Goal: Navigation & Orientation: Find specific page/section

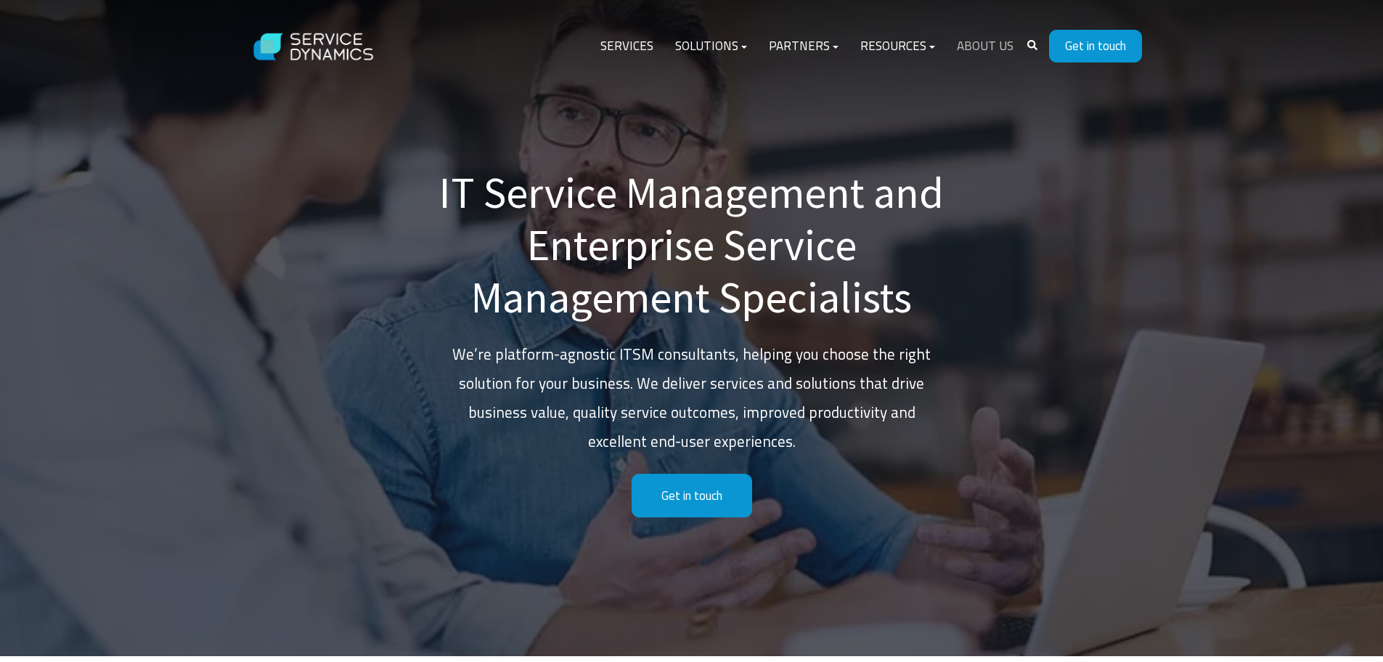
click at [981, 46] on link "About Us" at bounding box center [985, 46] width 78 height 35
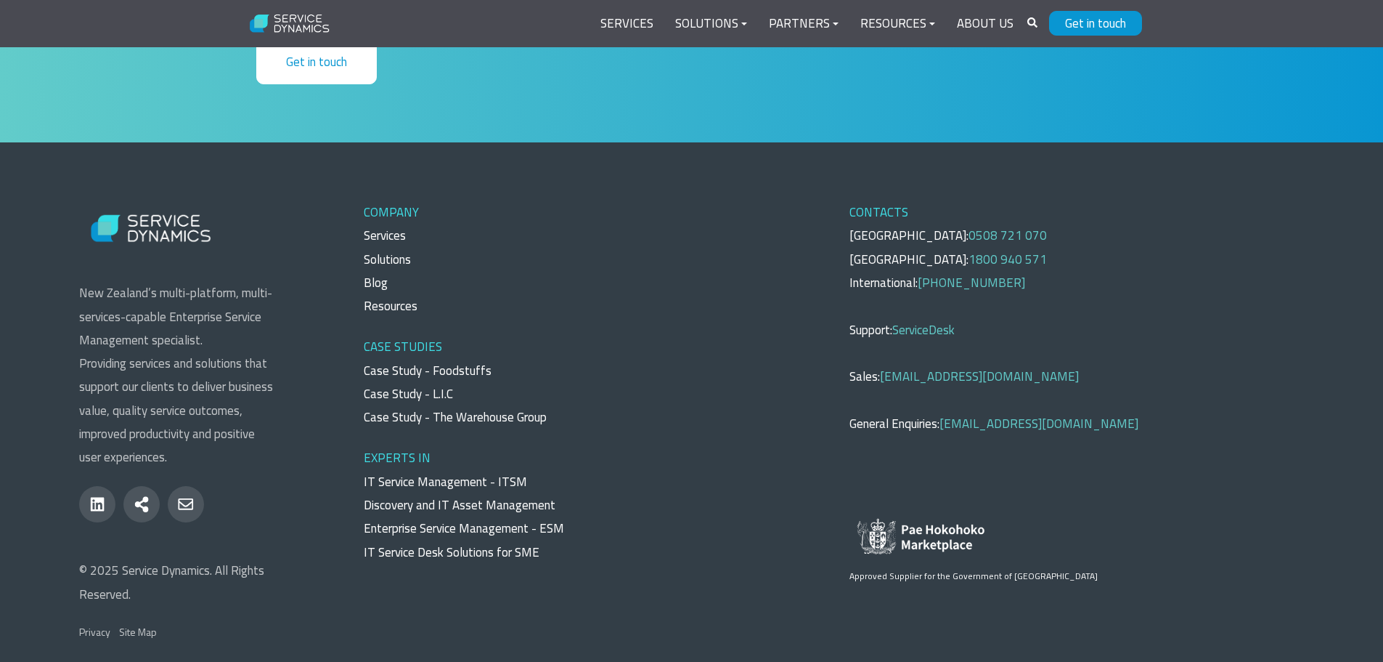
scroll to position [5229, 0]
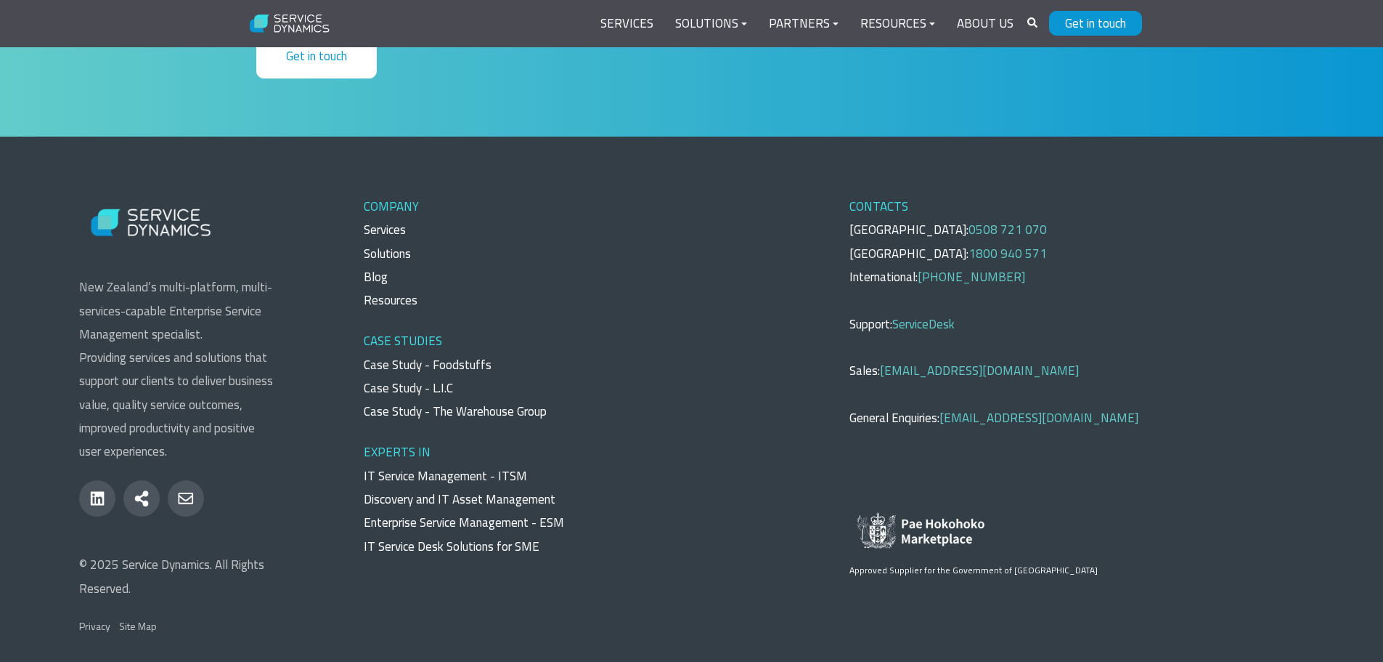
click at [373, 277] on link "Blog" at bounding box center [376, 276] width 24 height 19
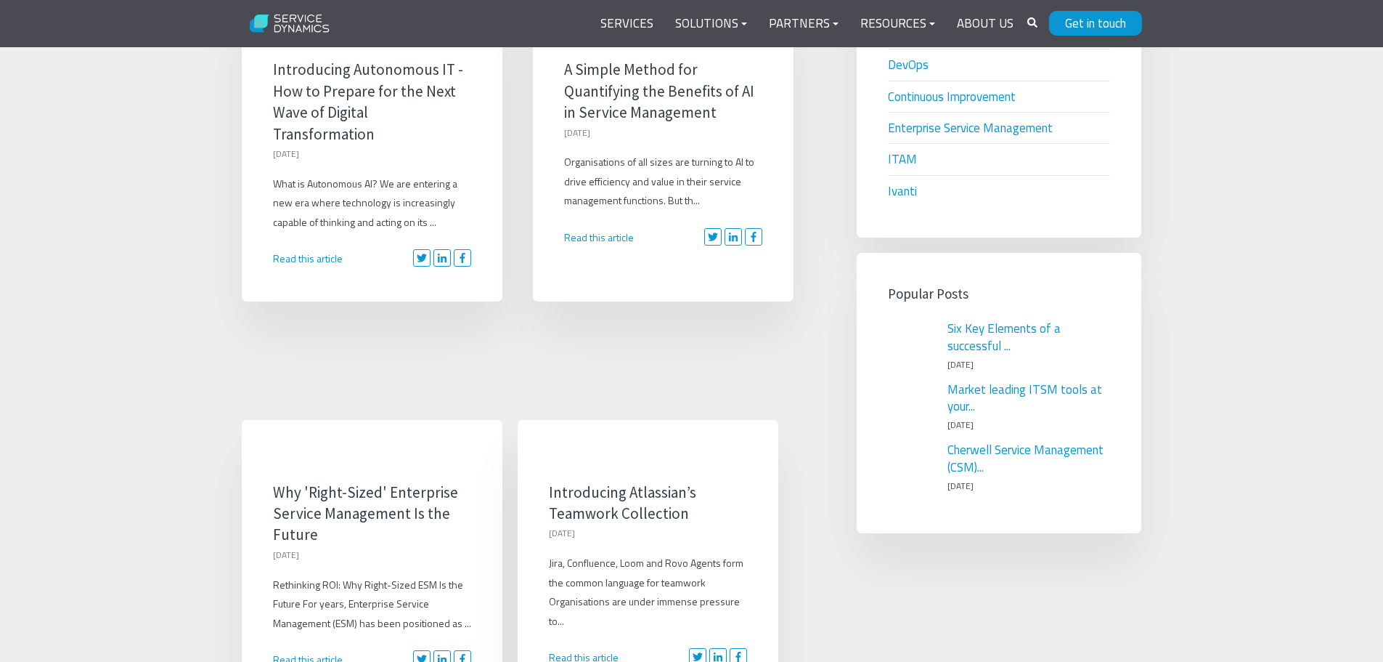
scroll to position [1162, 0]
